Goal: Task Accomplishment & Management: Manage account settings

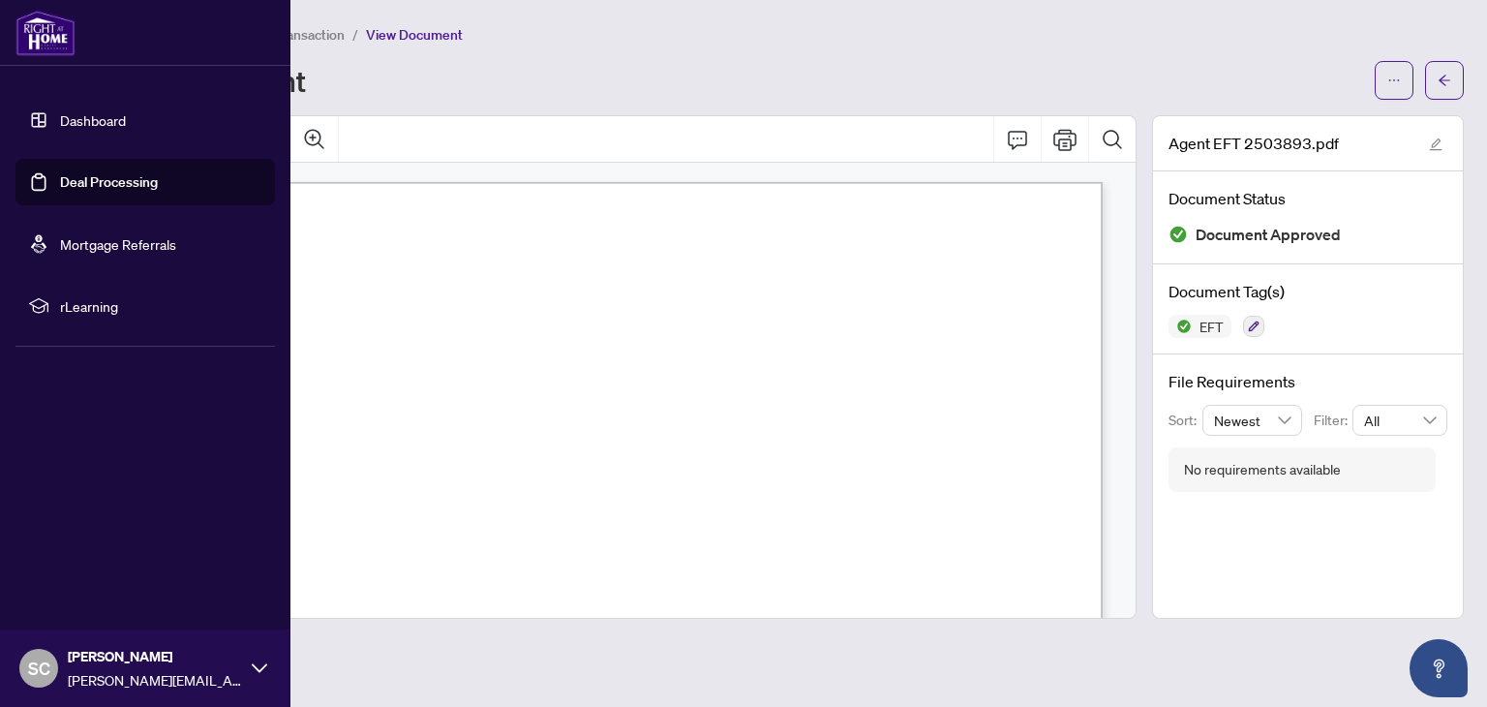
click at [85, 120] on link "Dashboard" at bounding box center [93, 119] width 66 height 17
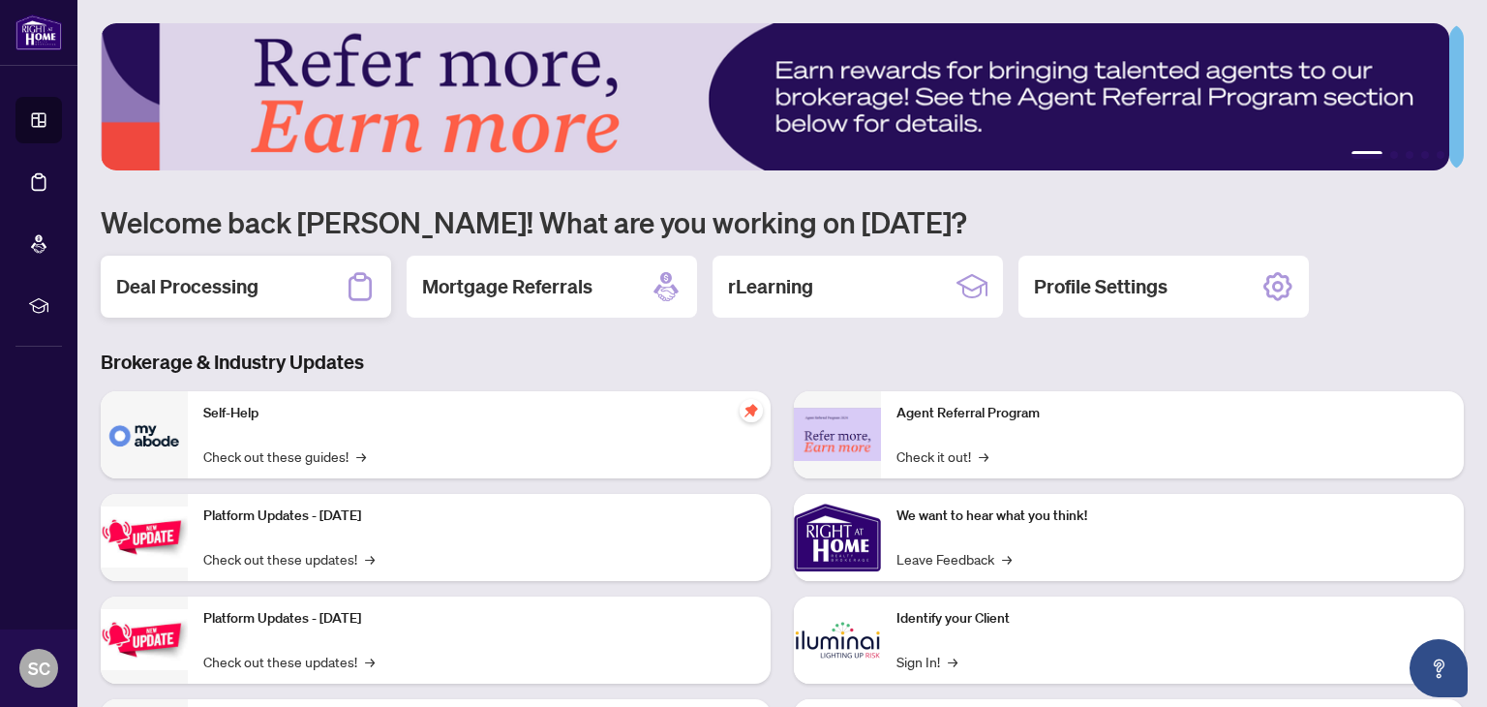
click at [244, 278] on h2 "Deal Processing" at bounding box center [187, 286] width 142 height 27
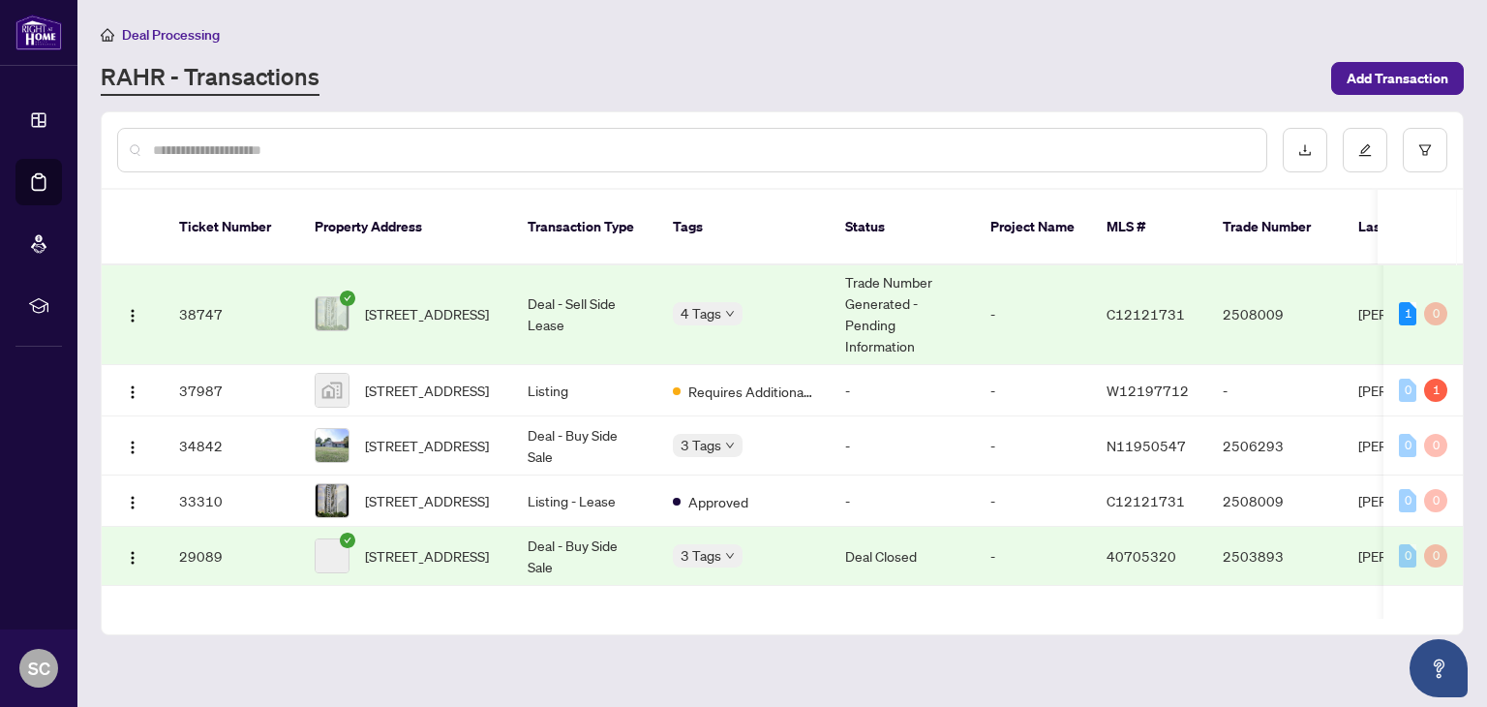
scroll to position [291, 0]
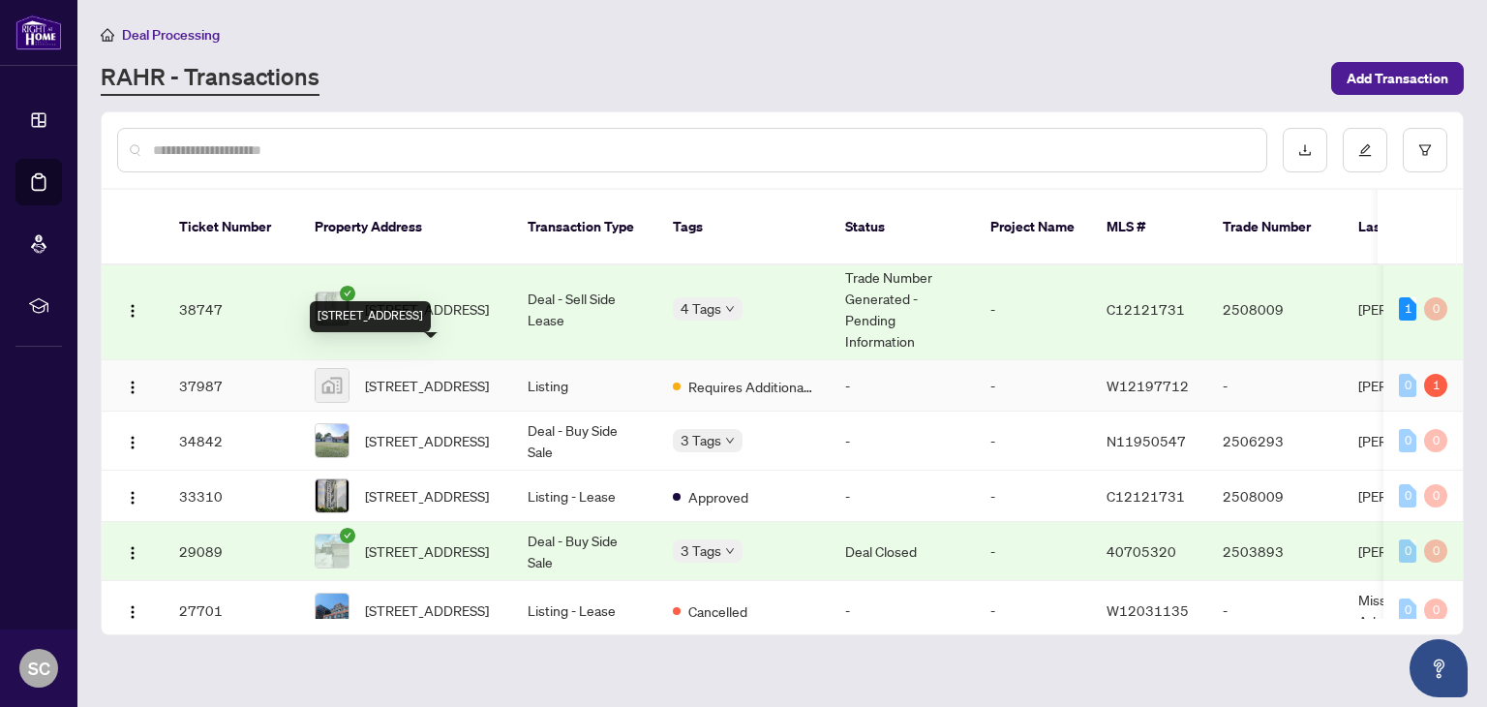
click at [434, 375] on span "[STREET_ADDRESS]" at bounding box center [427, 385] width 124 height 21
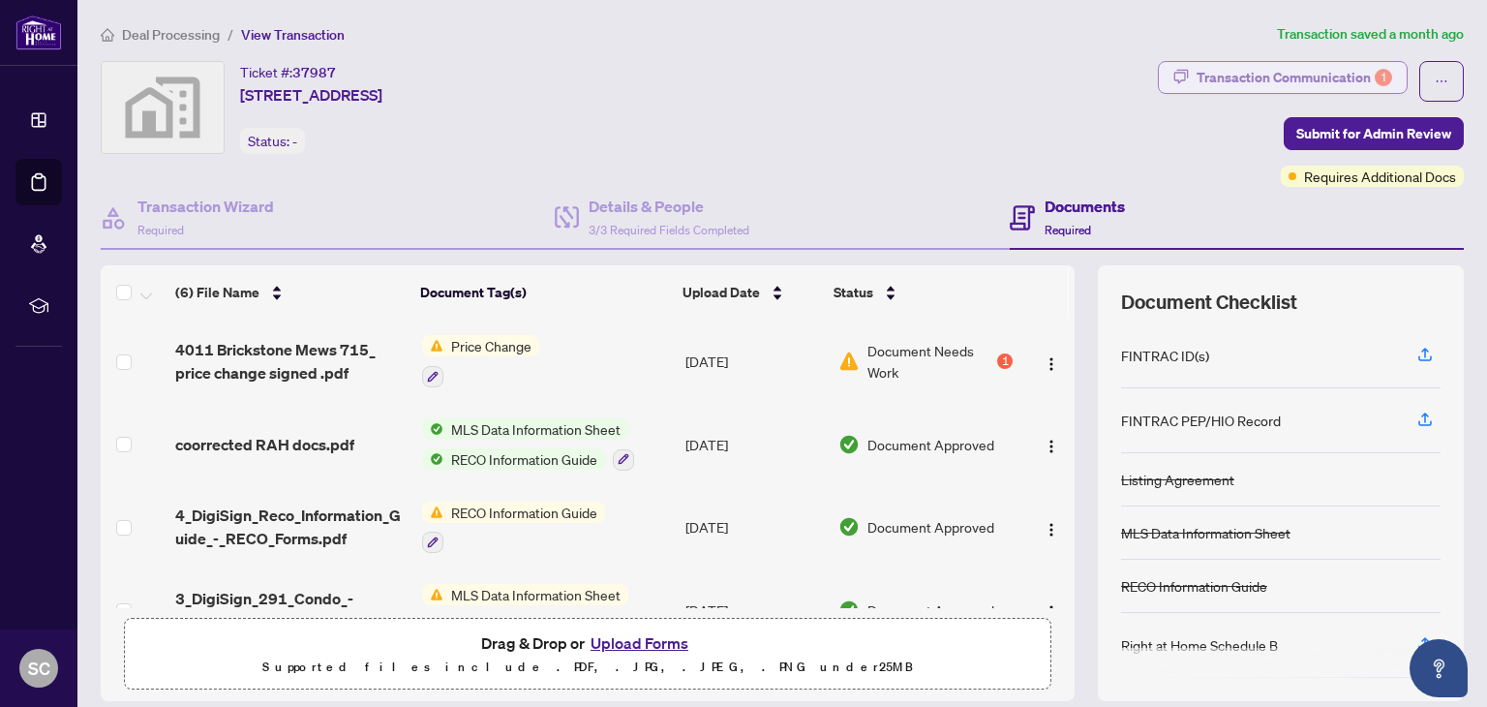
click at [1305, 75] on div "Transaction Communication 1" at bounding box center [1295, 77] width 196 height 31
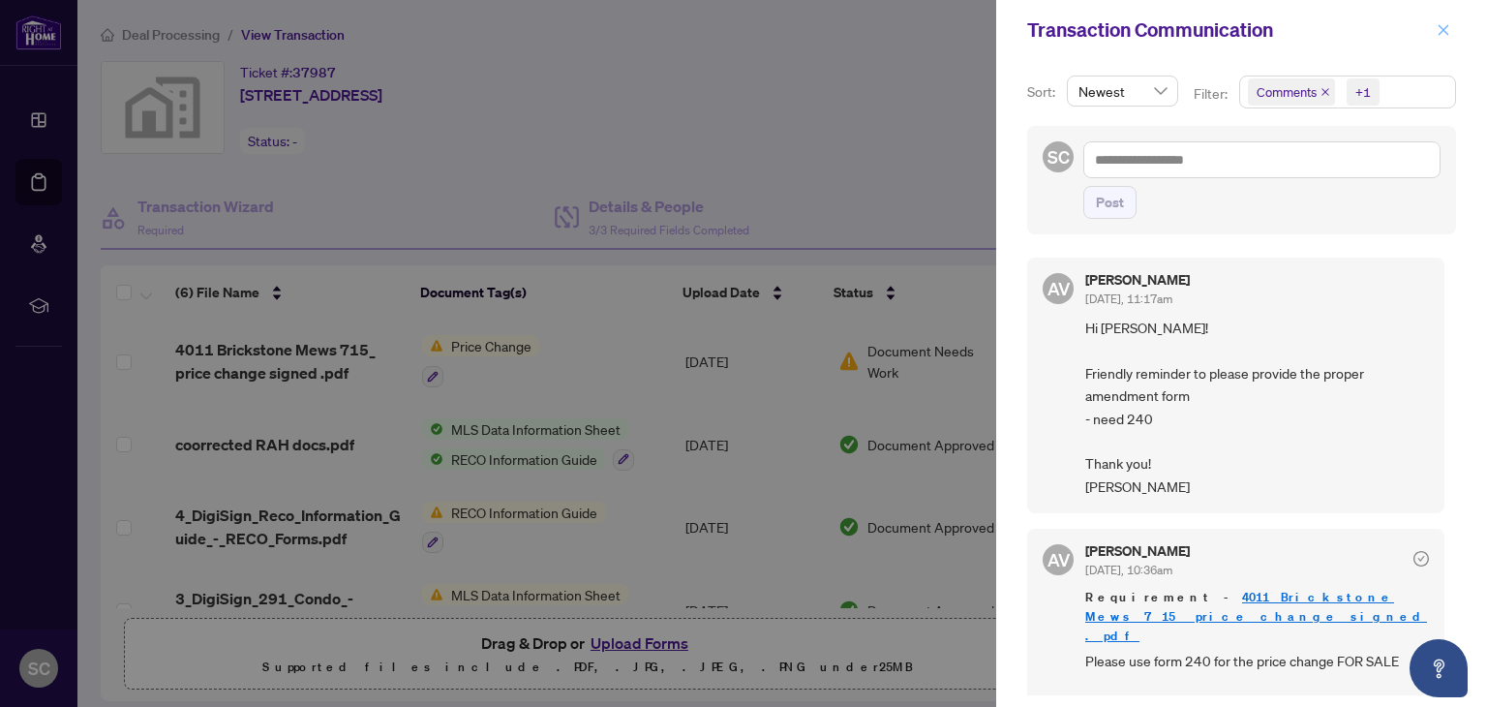
click at [1441, 29] on icon "close" at bounding box center [1444, 30] width 14 height 14
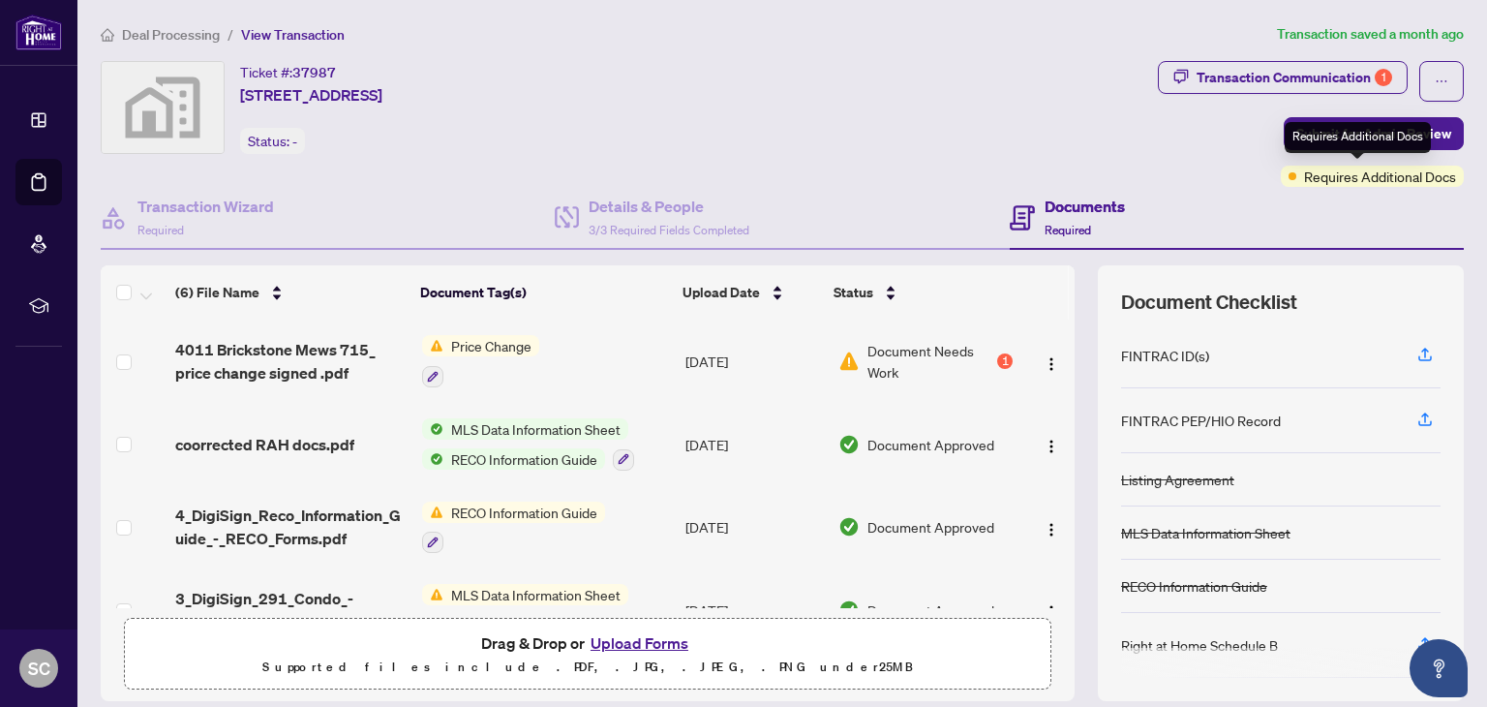
click at [1329, 172] on span "Requires Additional Docs" at bounding box center [1380, 176] width 152 height 21
click at [1340, 133] on div "Requires Additional Docs" at bounding box center [1358, 137] width 146 height 31
click at [1429, 129] on span "Submit for Admin Review" at bounding box center [1374, 133] width 155 height 31
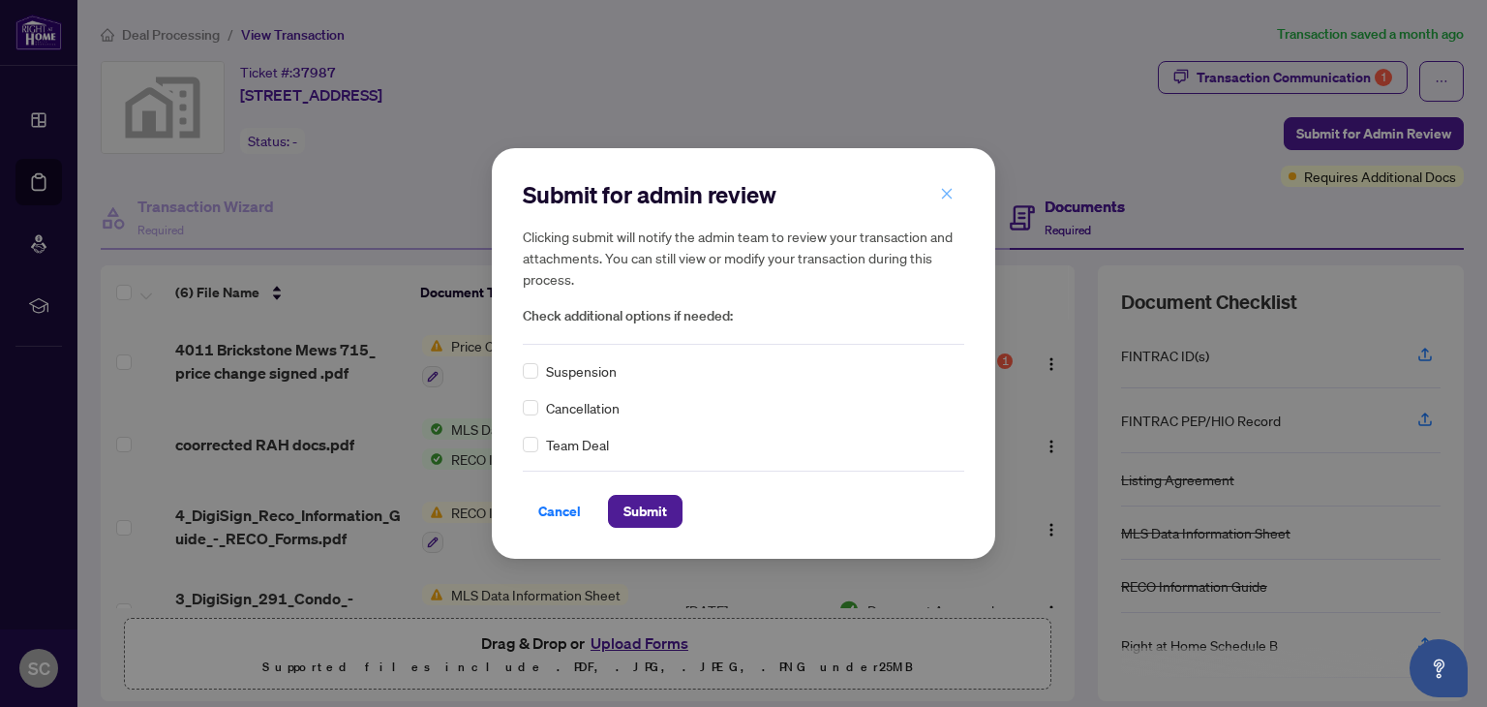
click at [941, 191] on icon "close" at bounding box center [947, 194] width 14 height 14
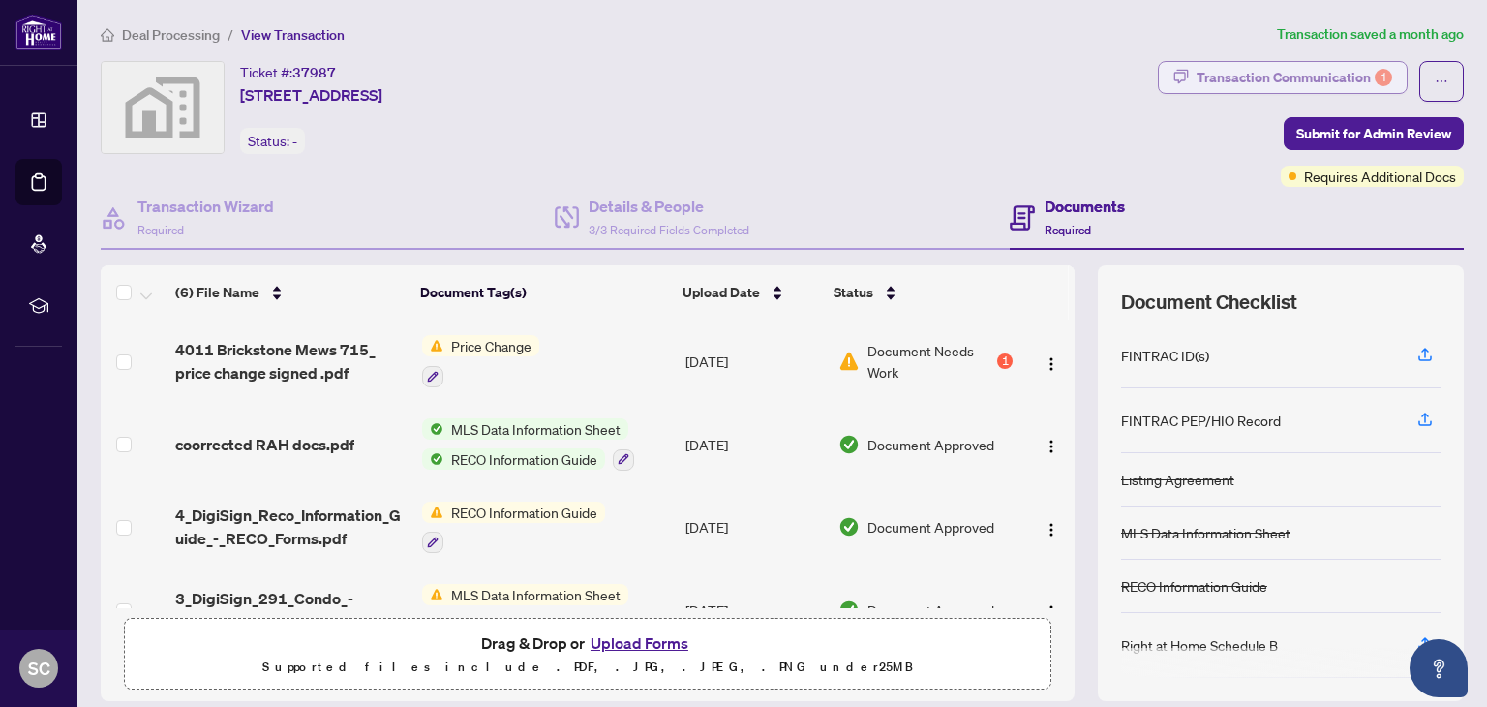
click at [1236, 78] on div "Transaction Communication 1" at bounding box center [1295, 77] width 196 height 31
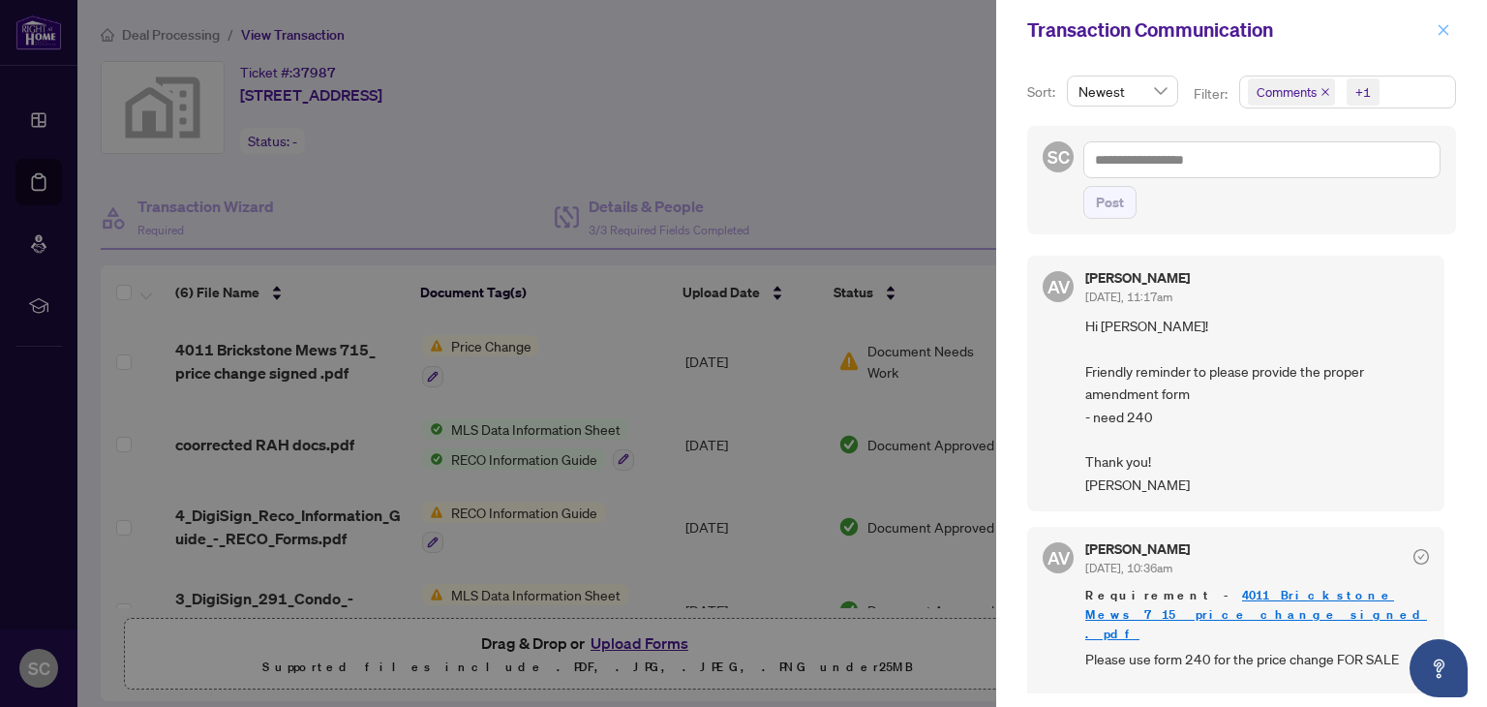
click at [1443, 25] on icon "close" at bounding box center [1444, 30] width 14 height 14
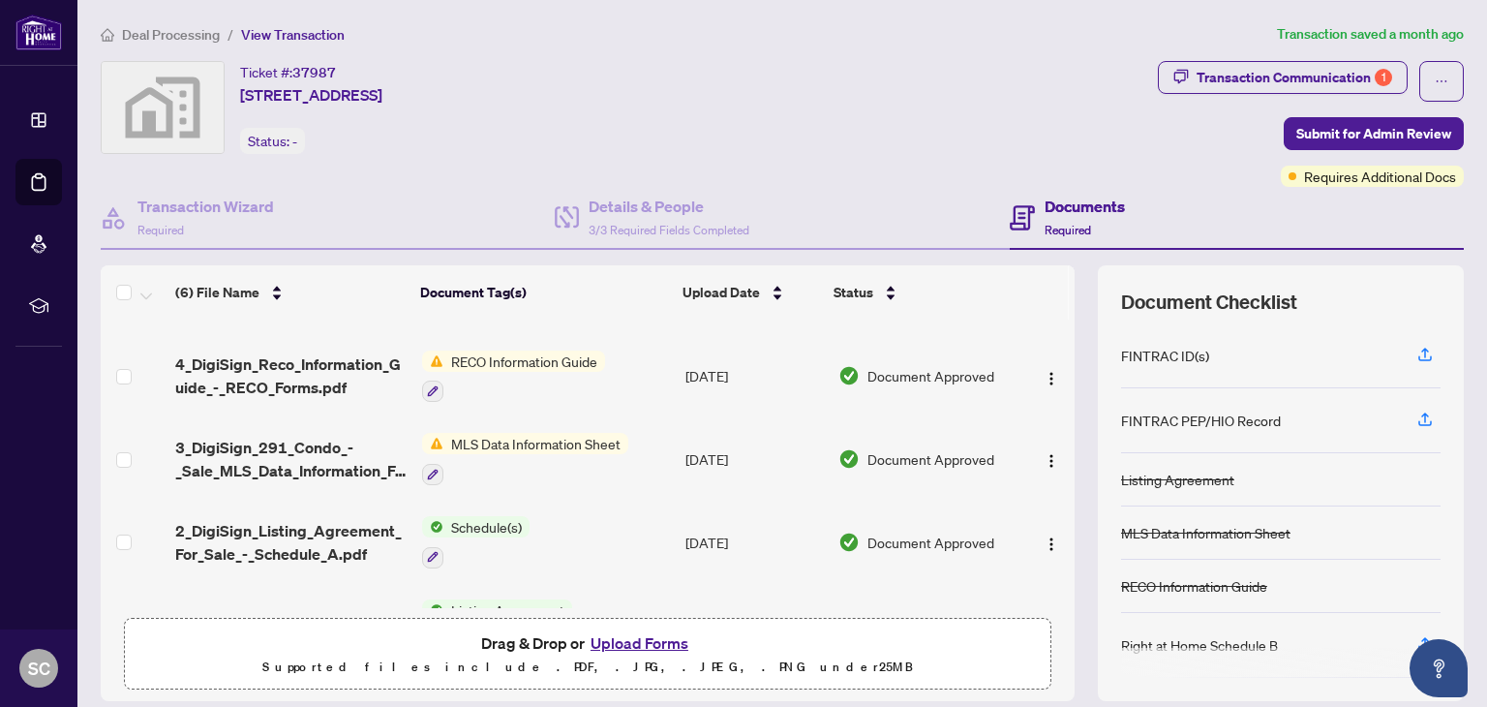
scroll to position [206, 0]
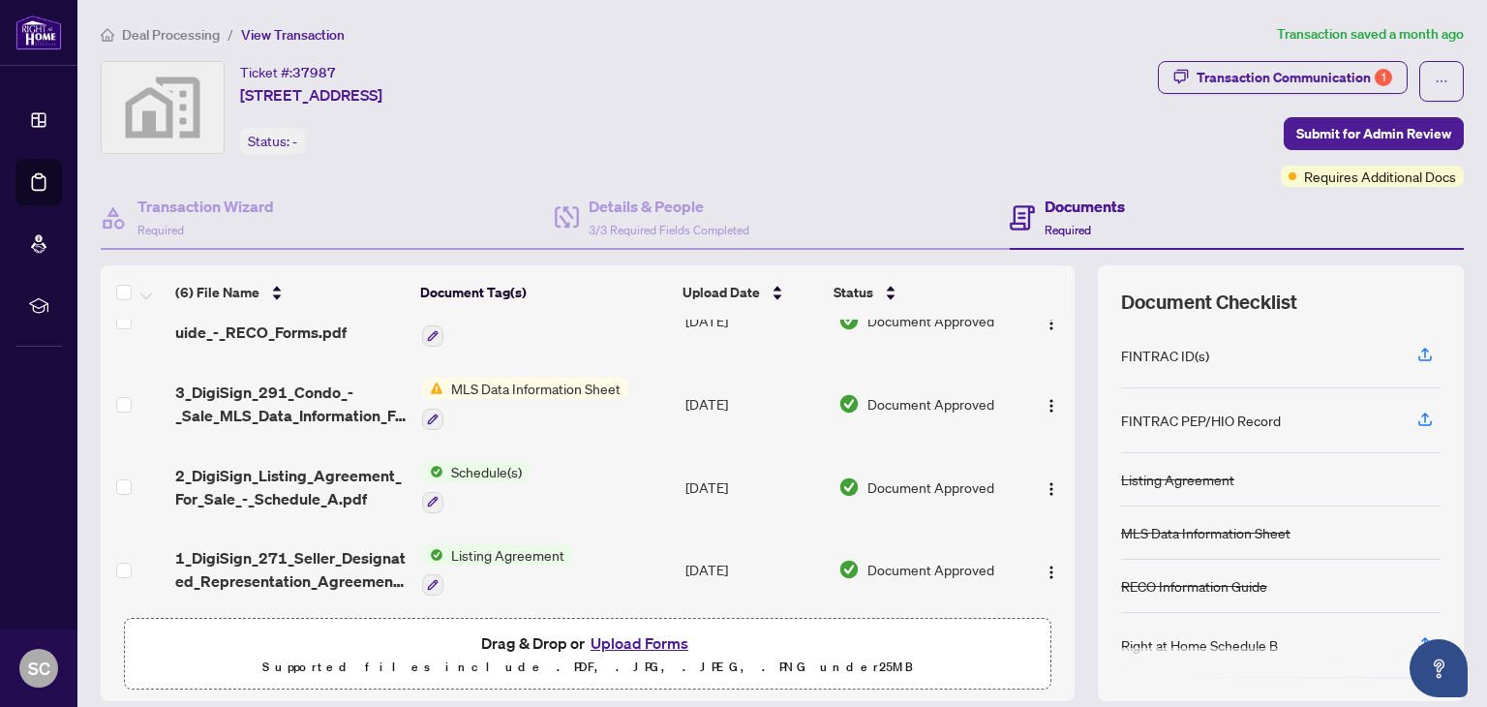
click at [496, 378] on span "MLS Data Information Sheet" at bounding box center [536, 388] width 185 height 21
click at [485, 477] on span "MLS Data Information Sheet" at bounding box center [525, 476] width 185 height 21
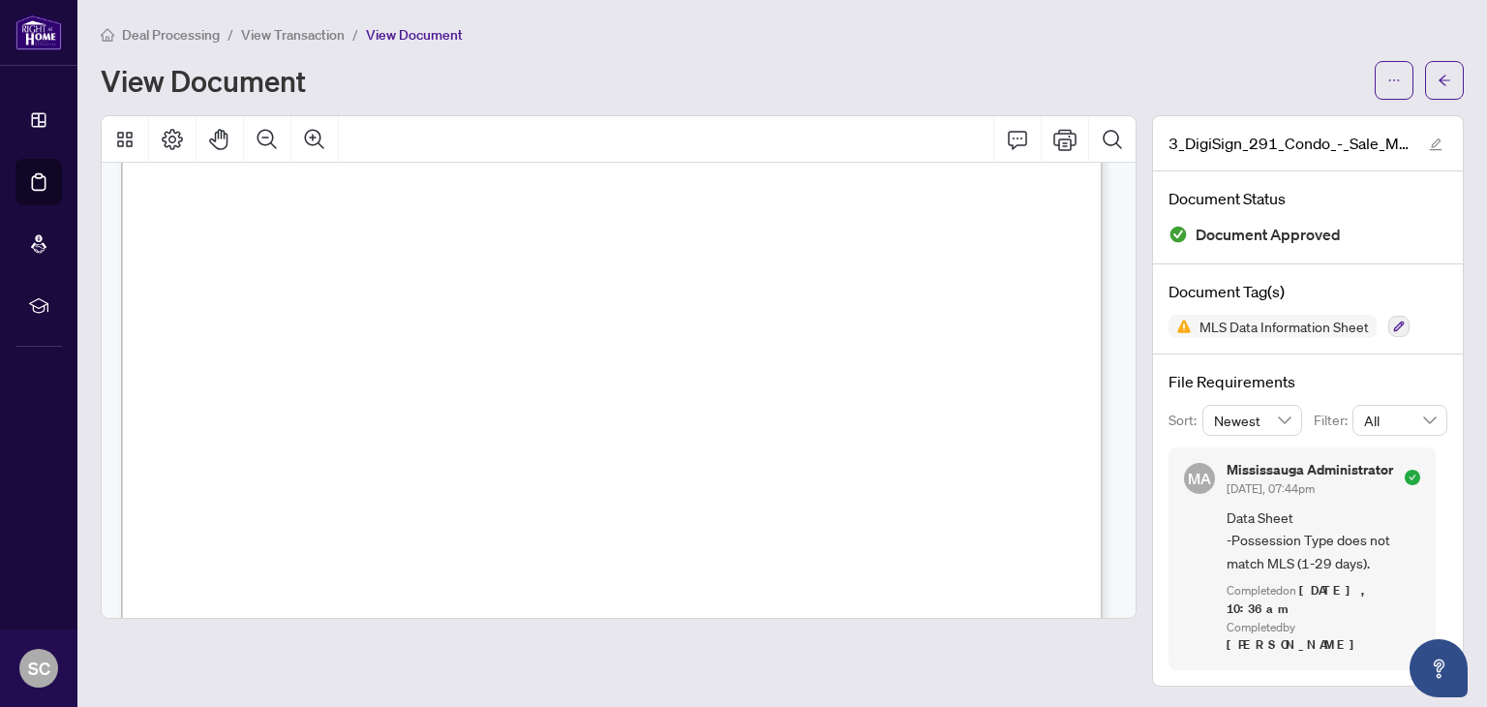
scroll to position [3099, 0]
click at [1446, 82] on icon "arrow-left" at bounding box center [1445, 81] width 14 height 14
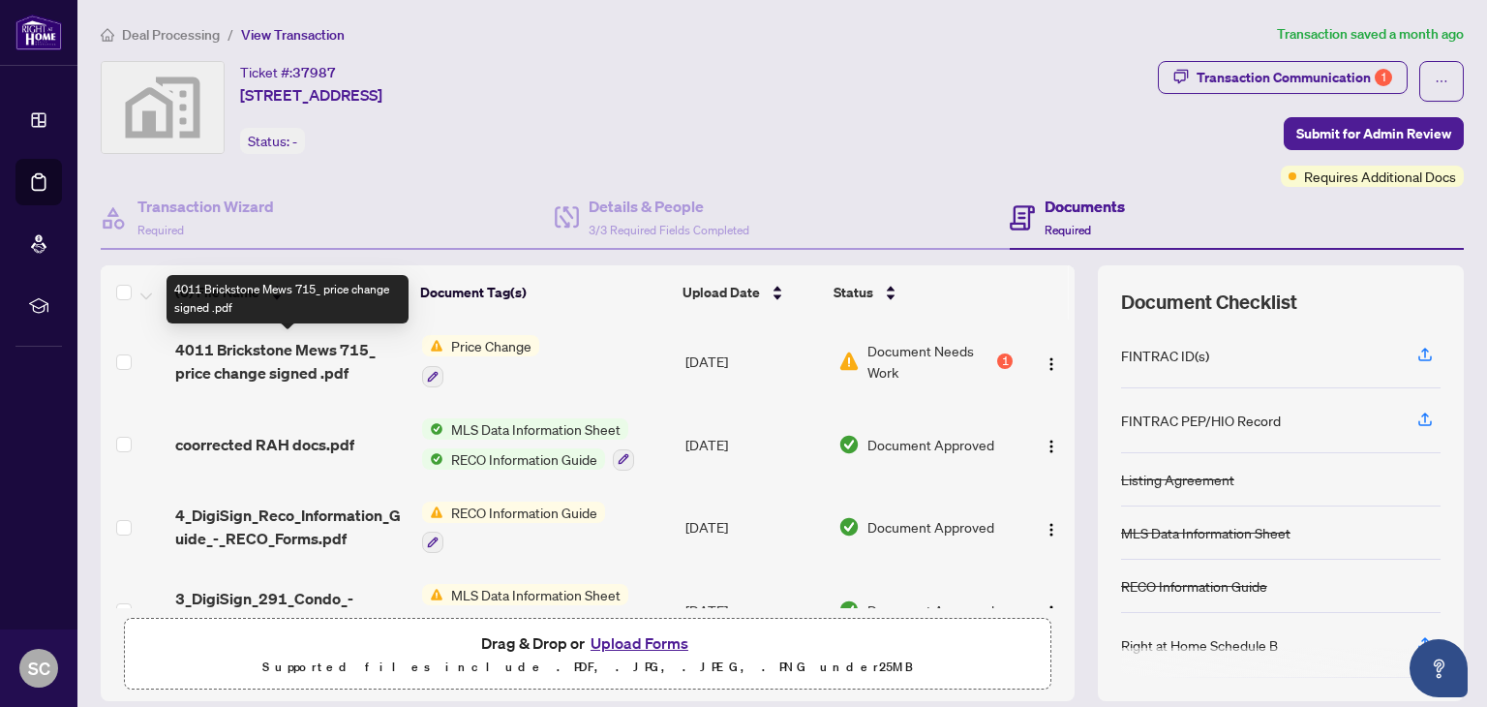
click at [264, 347] on span "4011 Brickstone Mews 715_ price change signed .pdf" at bounding box center [290, 361] width 231 height 46
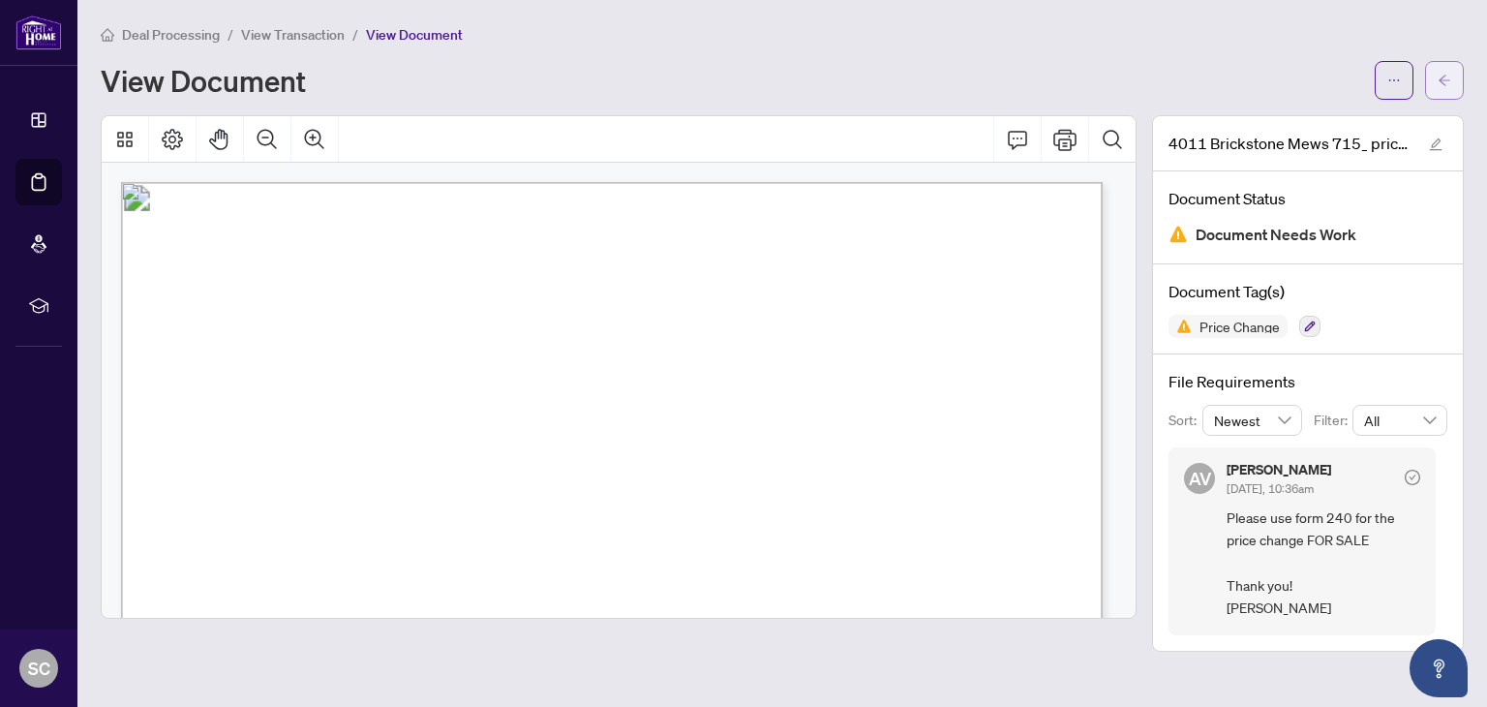
click at [1446, 77] on icon "arrow-left" at bounding box center [1445, 81] width 14 height 14
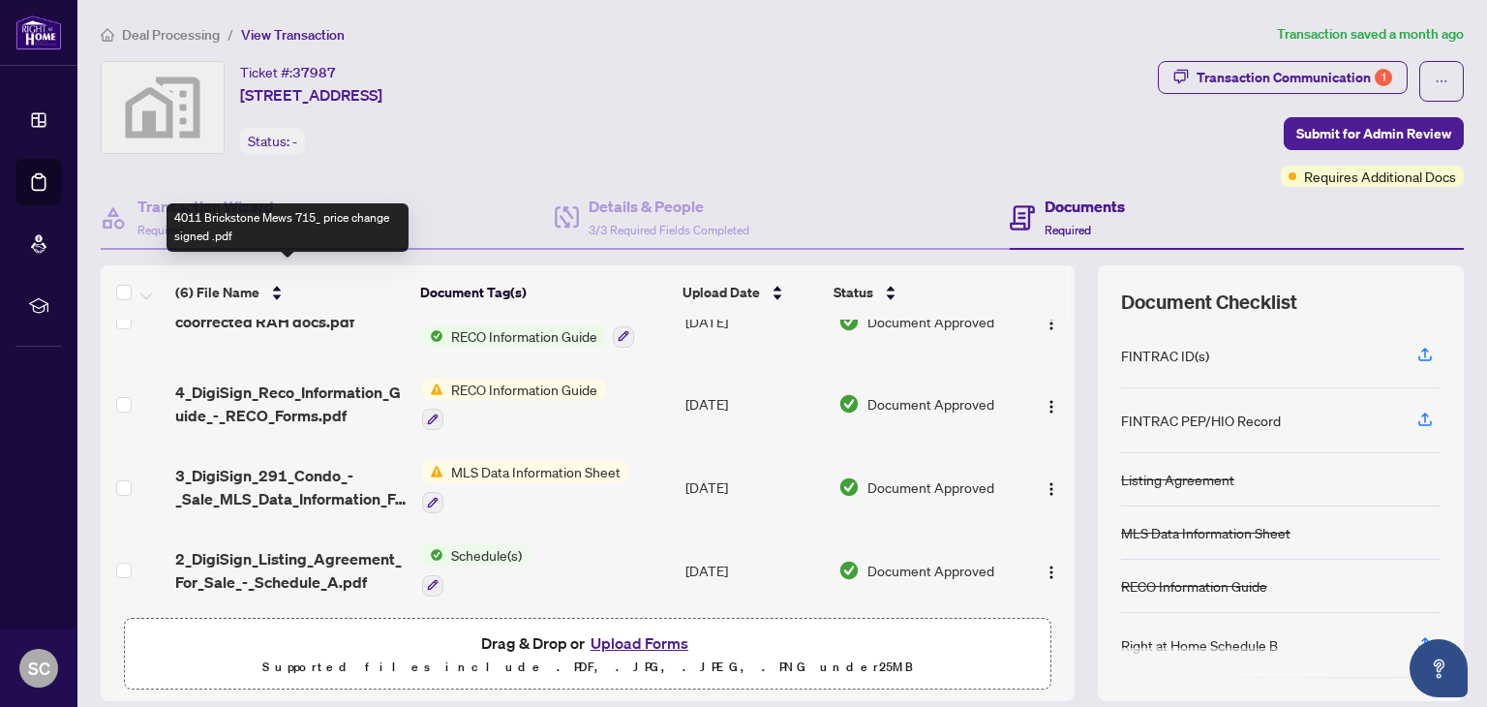
scroll to position [194, 0]
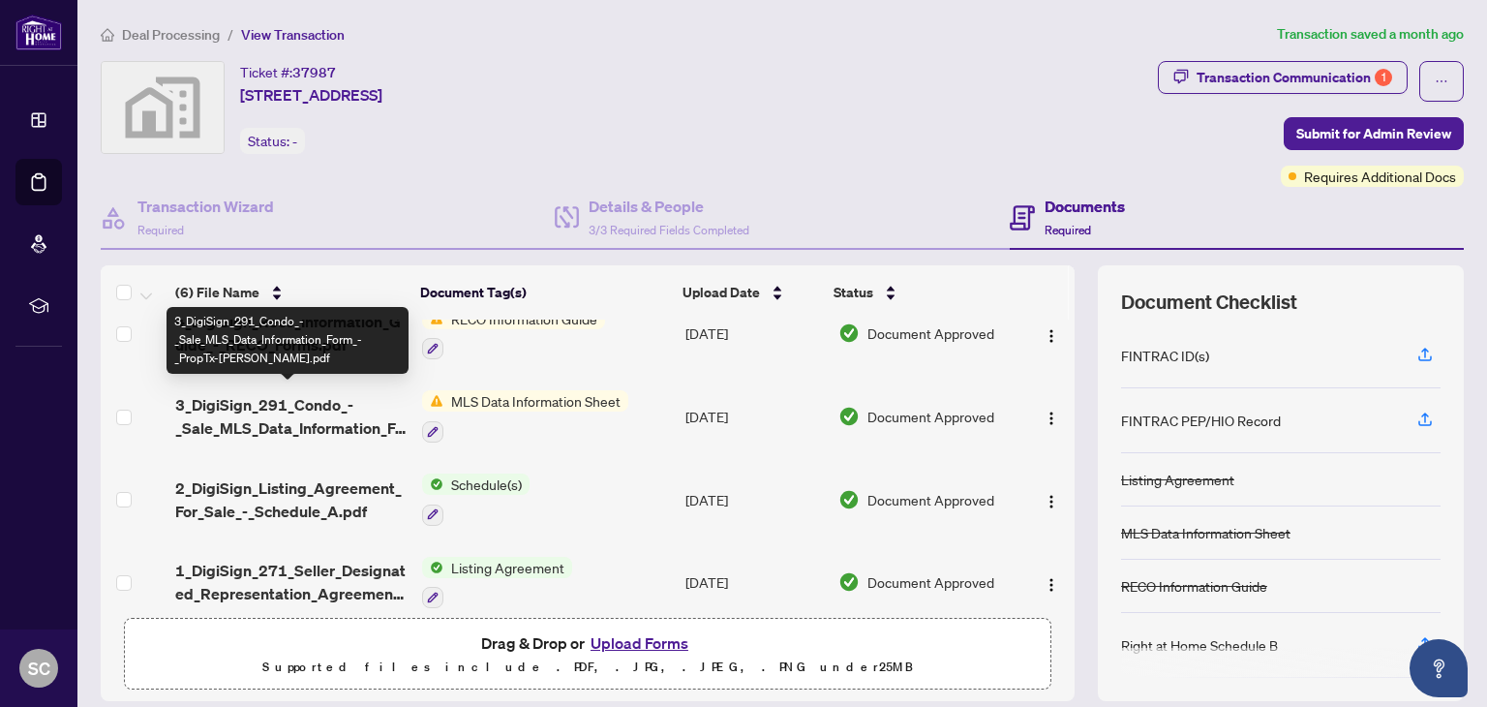
click at [287, 410] on span "3_DigiSign_291_Condo_-_Sale_MLS_Data_Information_Form_-_PropTx-[PERSON_NAME].pdf" at bounding box center [290, 416] width 231 height 46
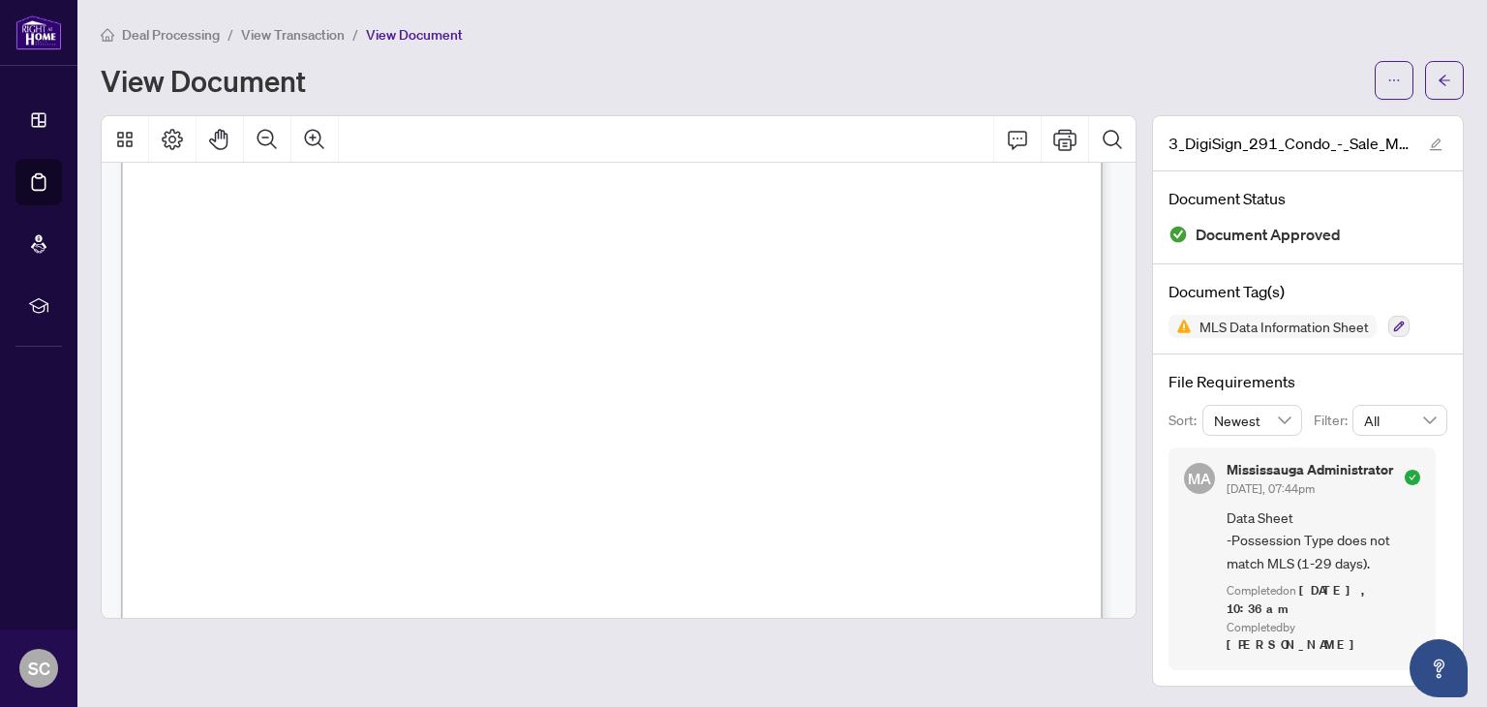
scroll to position [16485, 0]
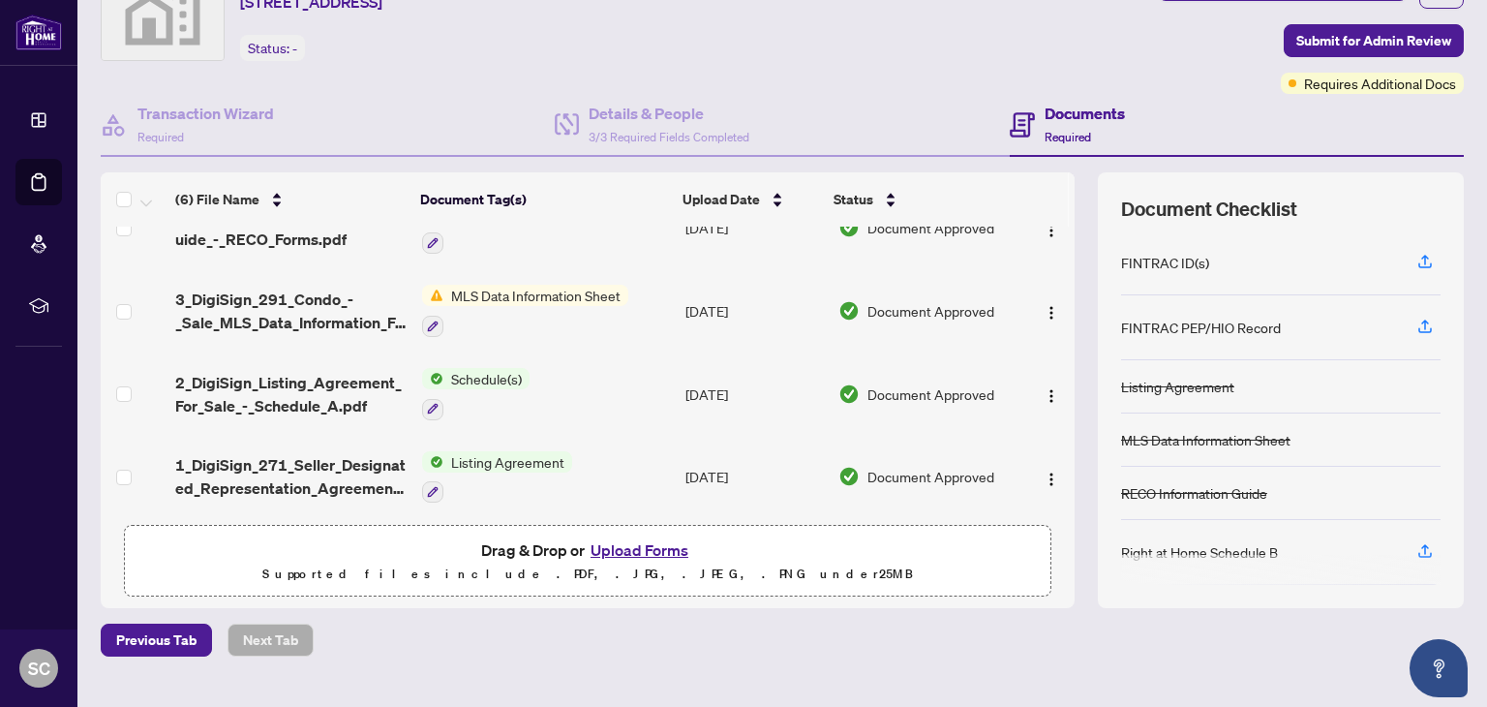
scroll to position [97, 0]
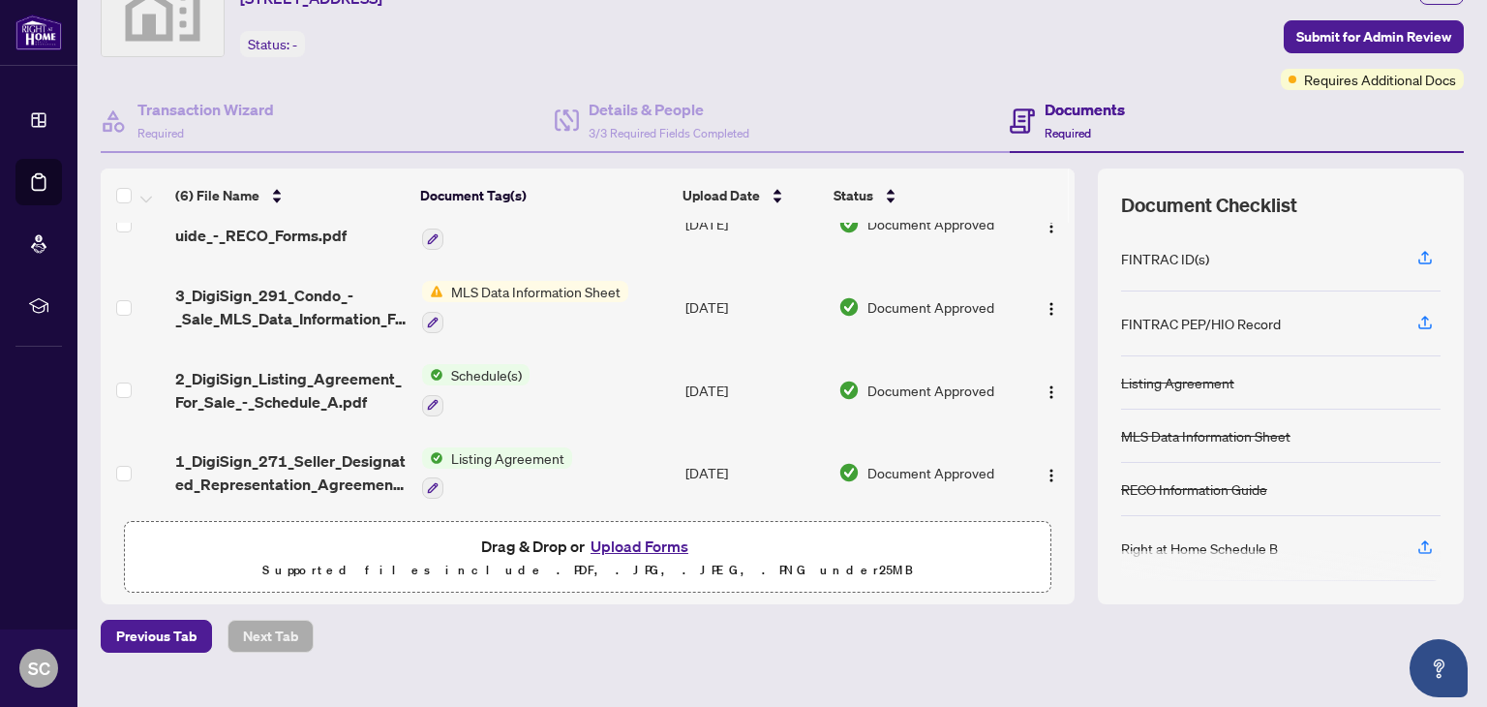
click at [505, 447] on span "Listing Agreement" at bounding box center [508, 457] width 129 height 21
click at [922, 465] on span "Document Approved" at bounding box center [931, 472] width 127 height 21
